Goal: Task Accomplishment & Management: Manage account settings

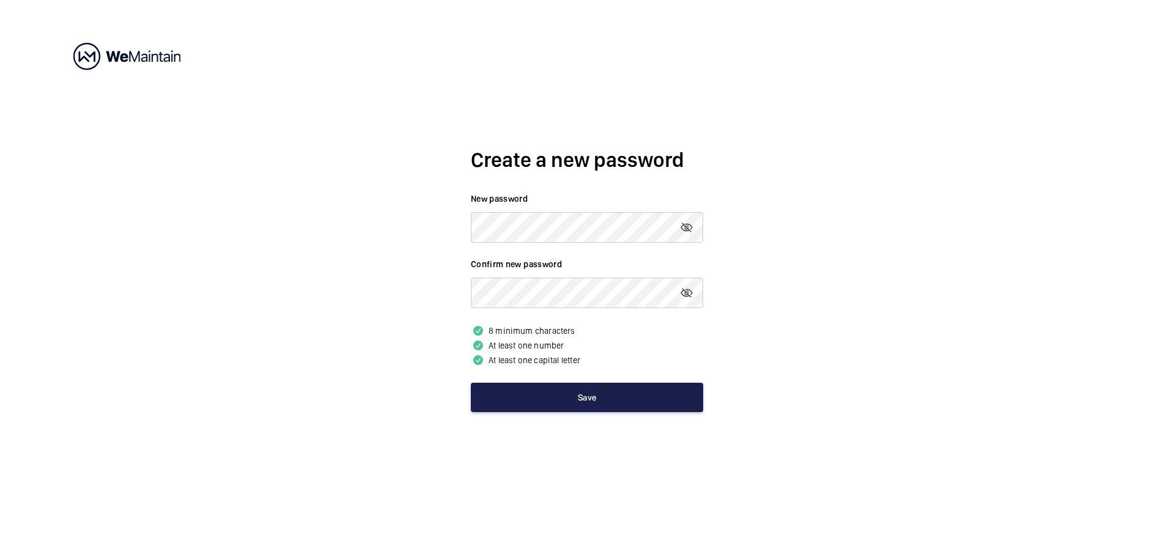
click at [500, 395] on button "Save" at bounding box center [587, 397] width 232 height 29
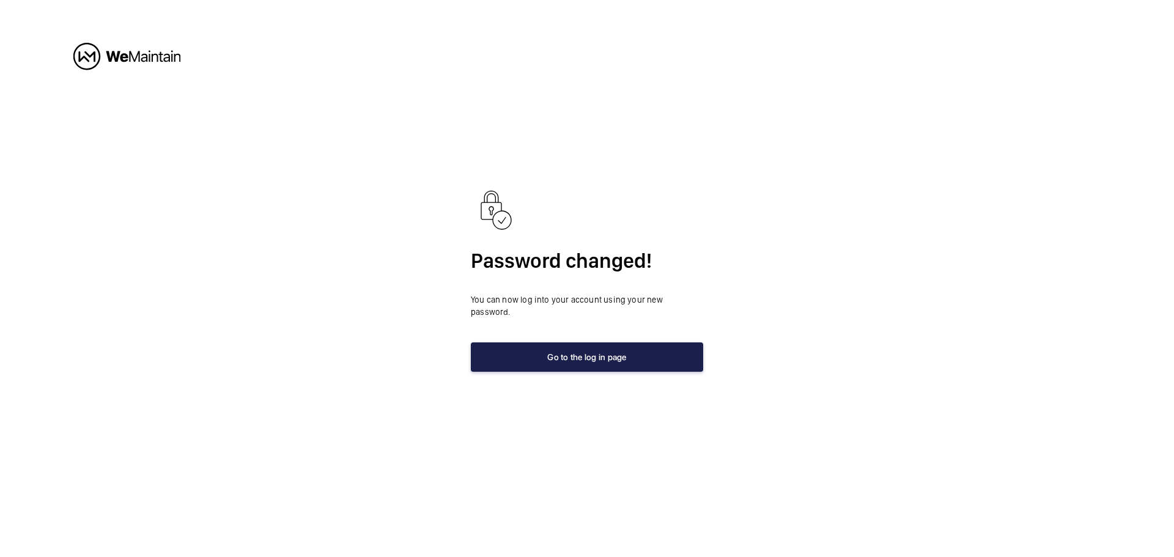
click at [613, 345] on button "Go to the log in page" at bounding box center [587, 357] width 232 height 29
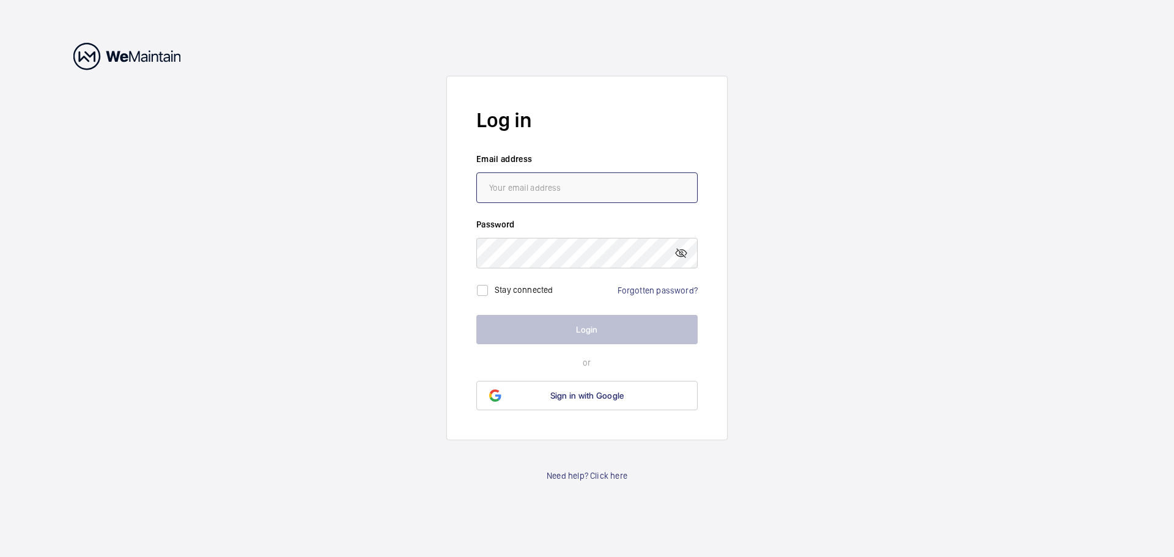
click at [601, 202] on input "email" at bounding box center [586, 187] width 221 height 31
type input "[EMAIL_ADDRESS][DOMAIN_NAME]"
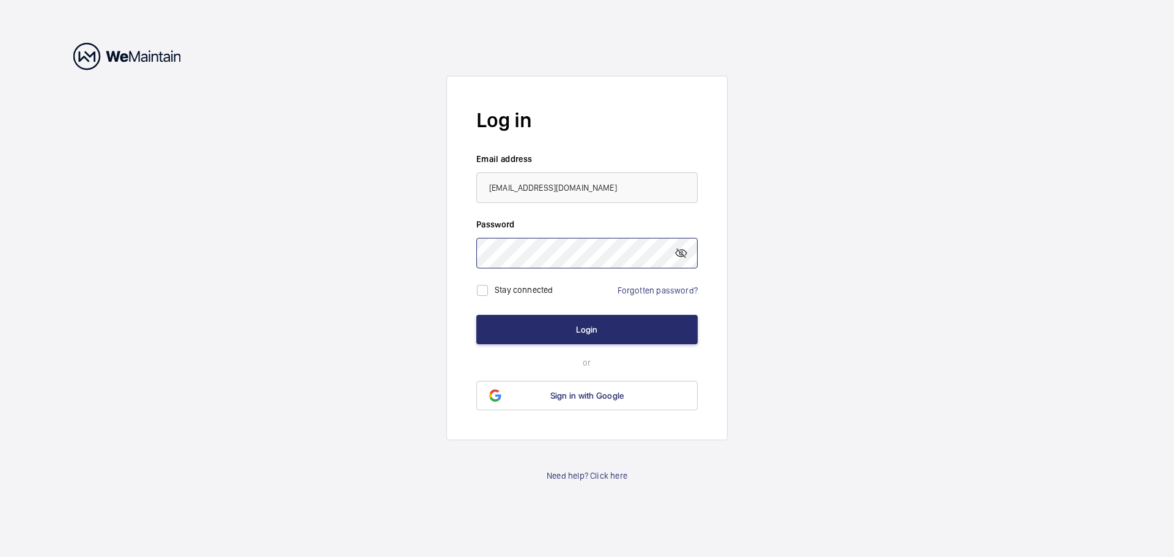
click at [476, 315] on button "Login" at bounding box center [586, 329] width 221 height 29
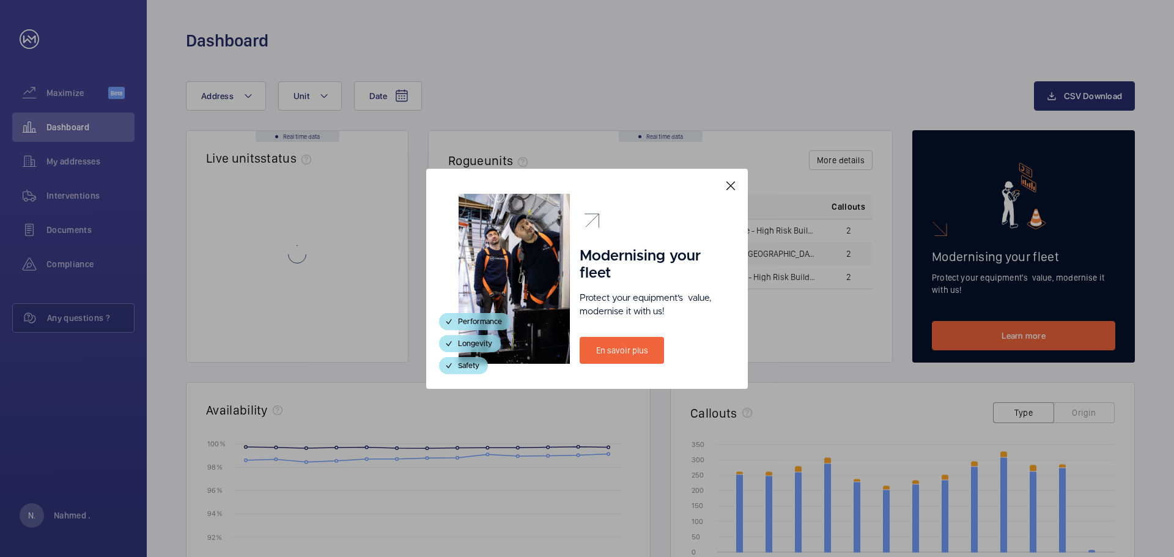
click at [741, 184] on div "Modernising your fleet Protect your equipment's  value, modernise it with us! E…" at bounding box center [587, 279] width 322 height 220
click at [732, 184] on mat-icon at bounding box center [731, 186] width 15 height 15
